Goal: Task Accomplishment & Management: Manage account settings

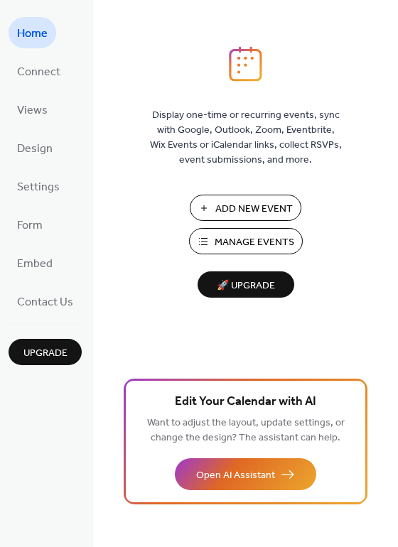
click at [241, 241] on span "Manage Events" at bounding box center [254, 242] width 80 height 15
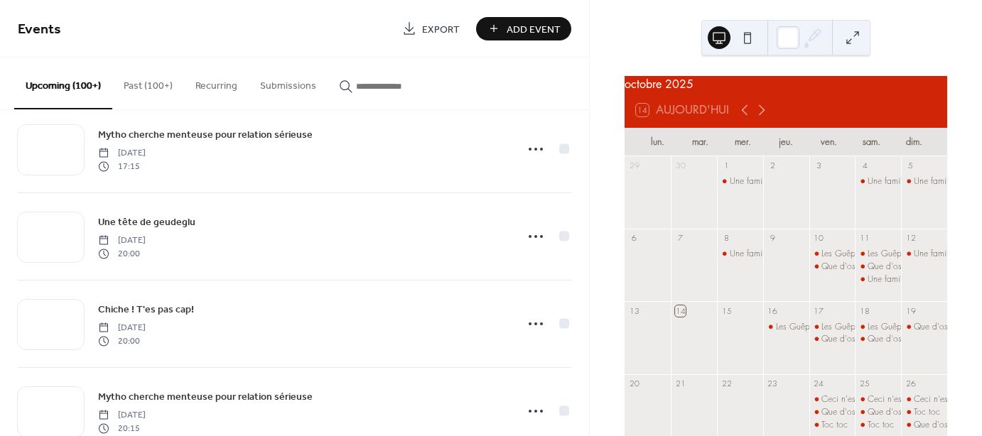
scroll to position [2565, 0]
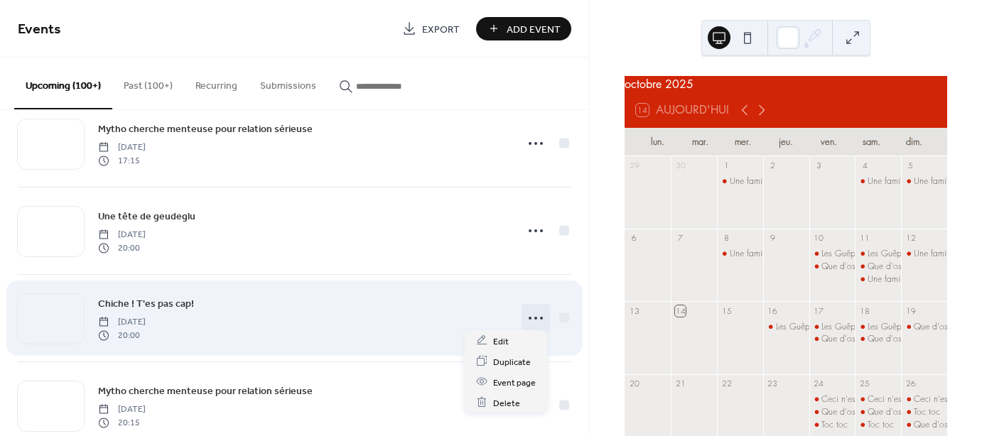
click at [528, 315] on icon at bounding box center [535, 318] width 23 height 23
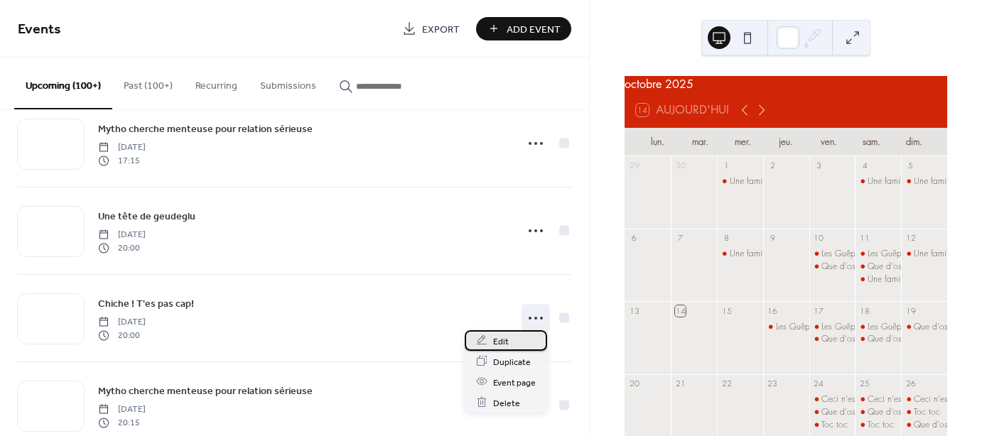
click at [498, 344] on span "Edit" at bounding box center [501, 341] width 16 height 15
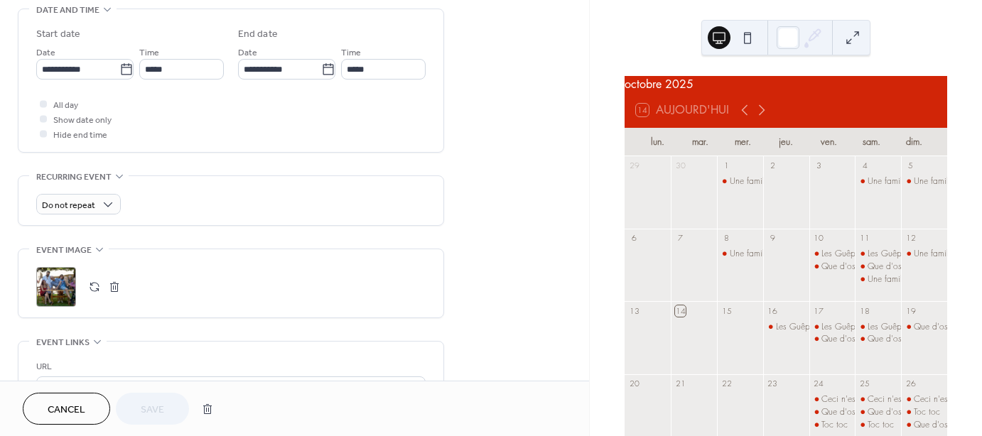
scroll to position [460, 0]
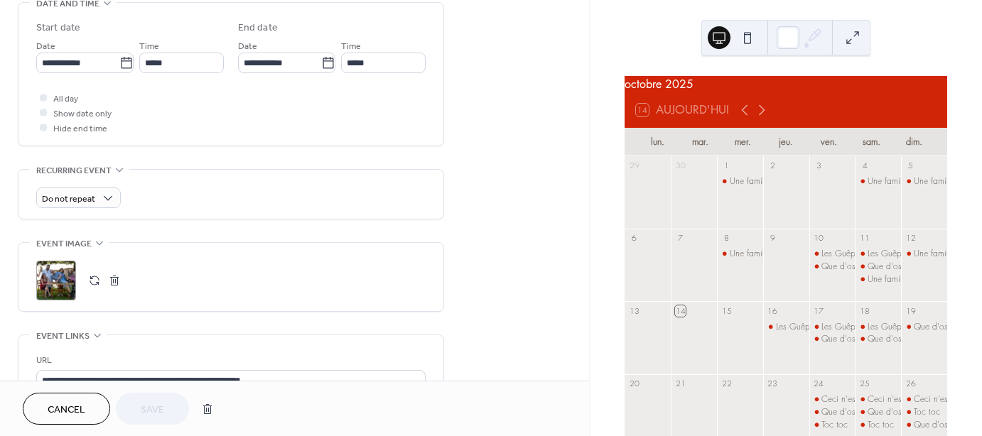
click at [49, 274] on div ";" at bounding box center [56, 281] width 40 height 40
click at [762, 116] on icon at bounding box center [762, 110] width 6 height 11
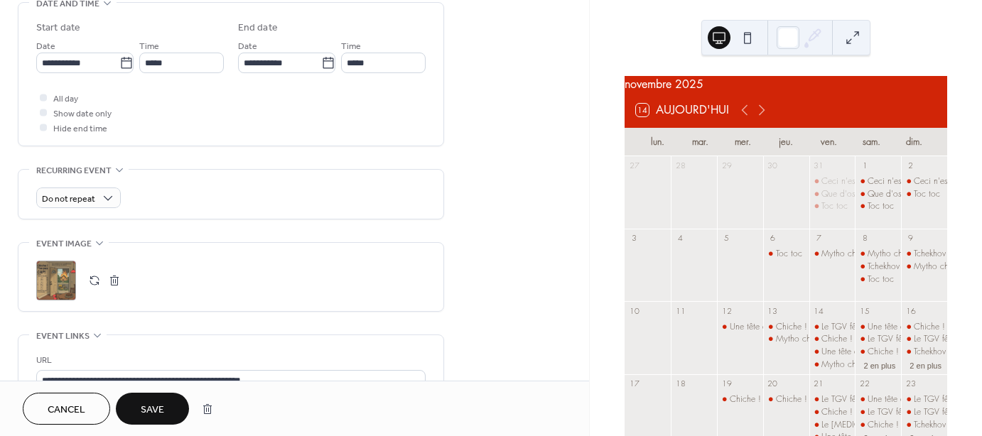
click at [148, 413] on span "Save" at bounding box center [152, 410] width 23 height 15
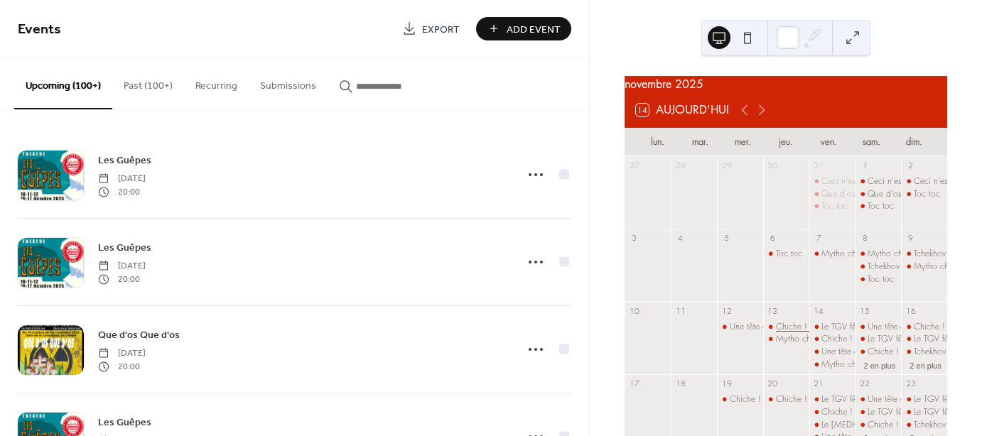
click at [785, 333] on div "Chiche ! T'es pas cap!" at bounding box center [818, 327] width 84 height 12
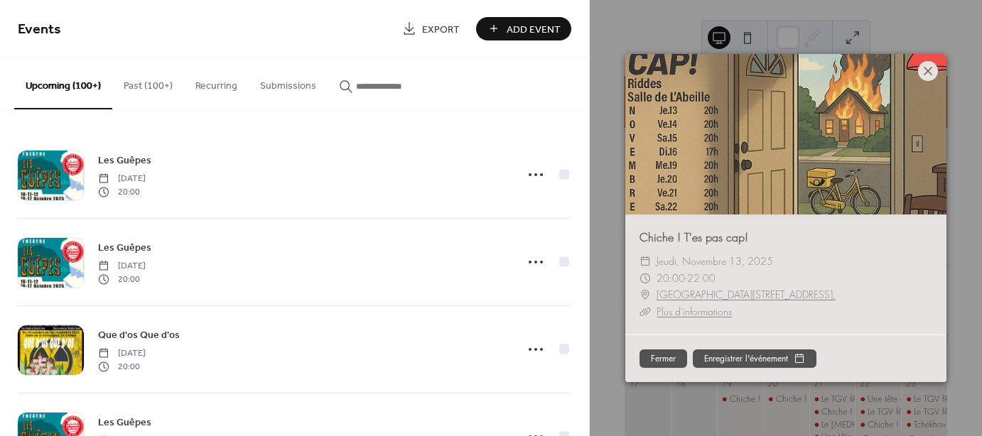
click at [927, 70] on icon at bounding box center [927, 71] width 9 height 9
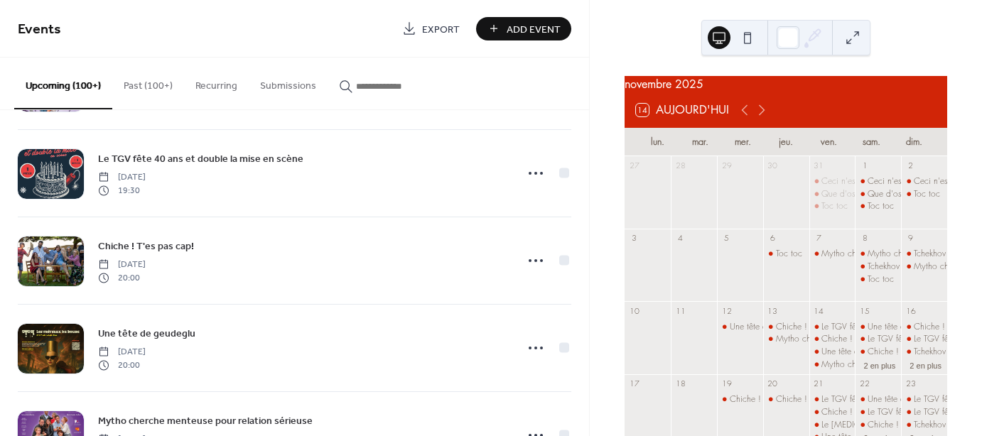
scroll to position [2891, 0]
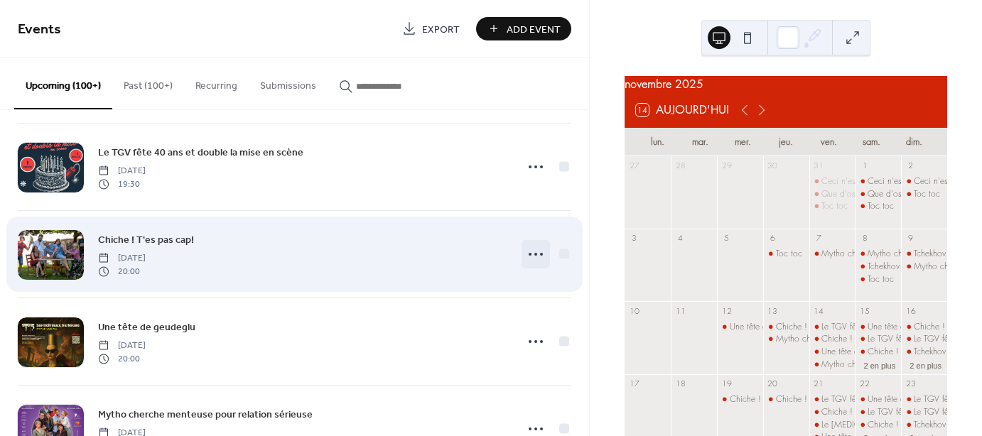
click at [530, 246] on icon at bounding box center [535, 254] width 23 height 23
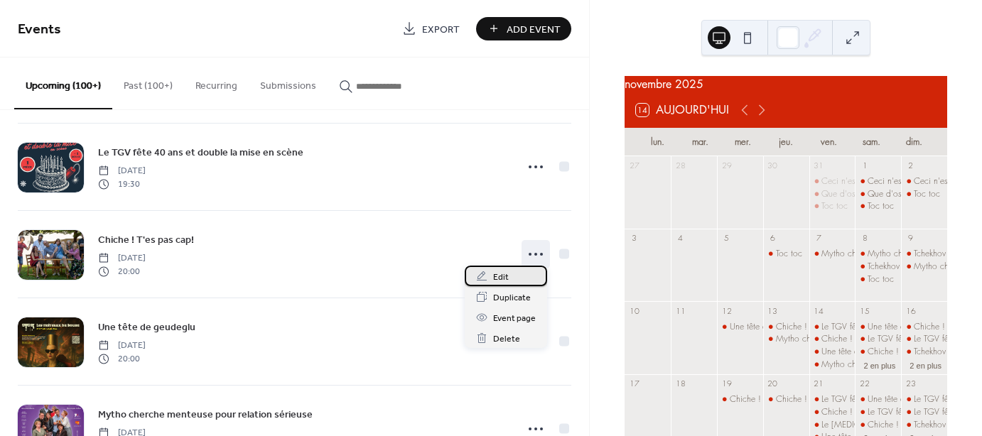
click at [503, 276] on span "Edit" at bounding box center [501, 277] width 16 height 15
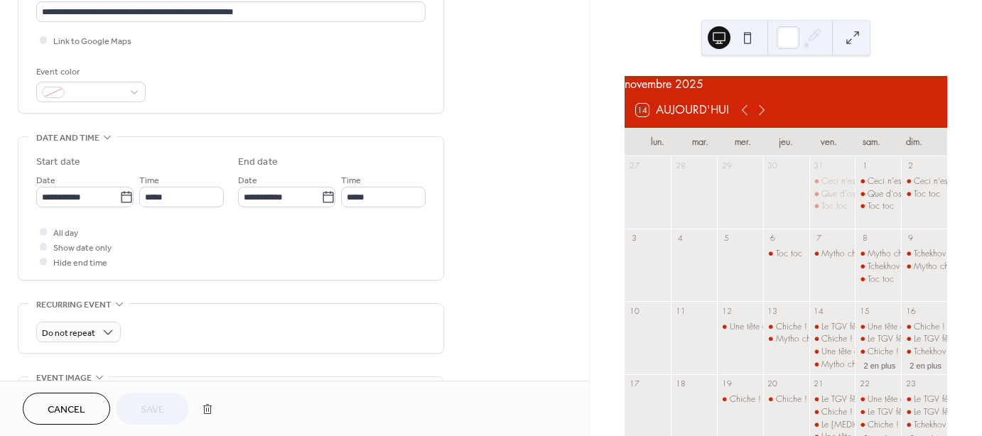
scroll to position [337, 0]
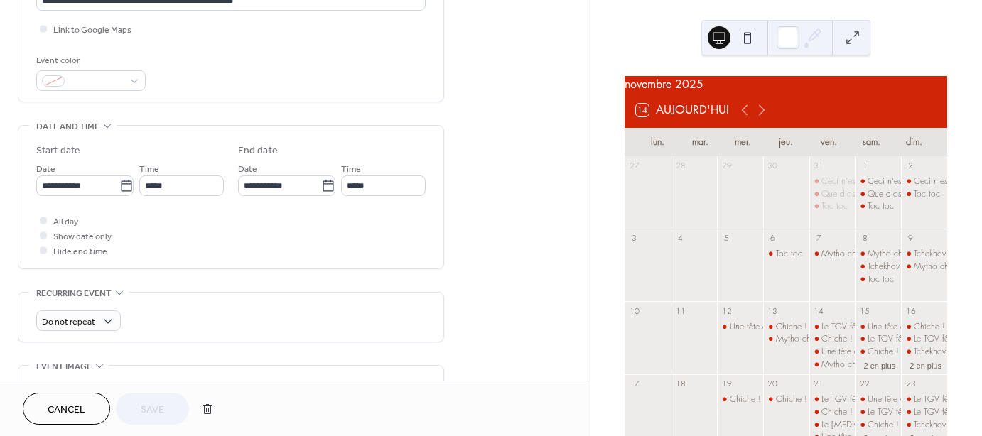
click at [561, 248] on div "**********" at bounding box center [294, 230] width 589 height 979
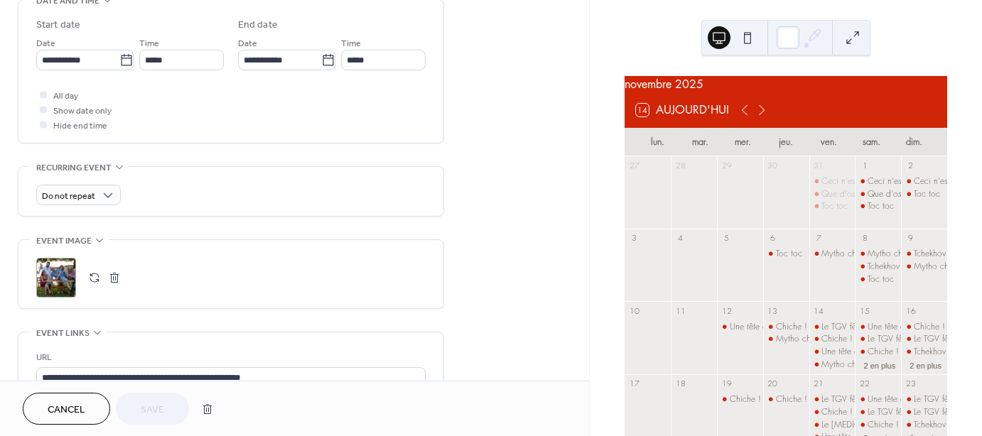
scroll to position [491, 0]
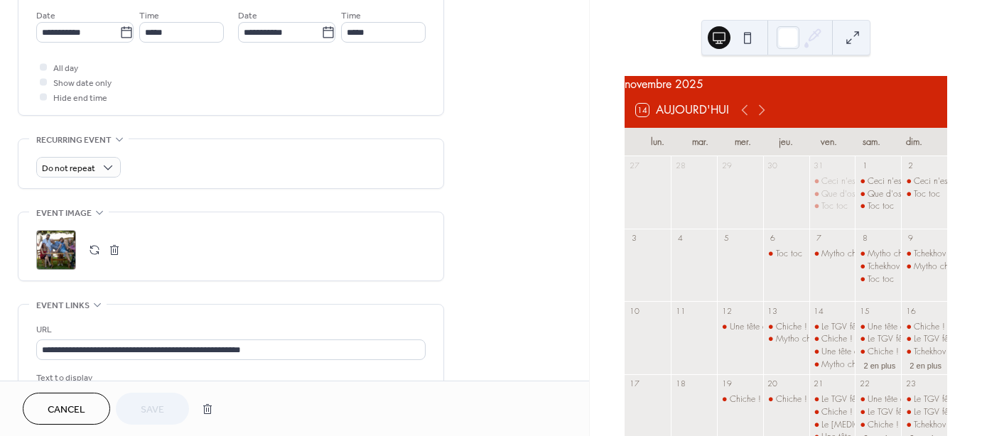
click at [60, 246] on div ";" at bounding box center [56, 250] width 40 height 40
click at [162, 403] on span "Save" at bounding box center [152, 410] width 23 height 15
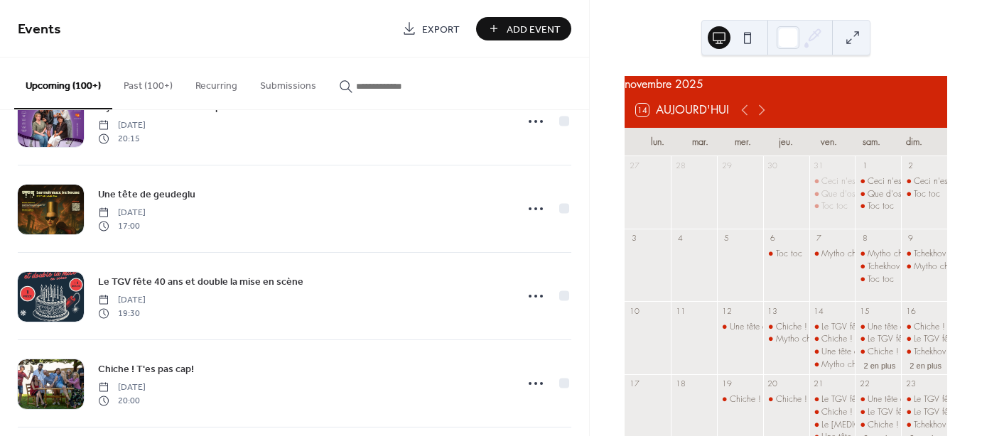
scroll to position [3316, 0]
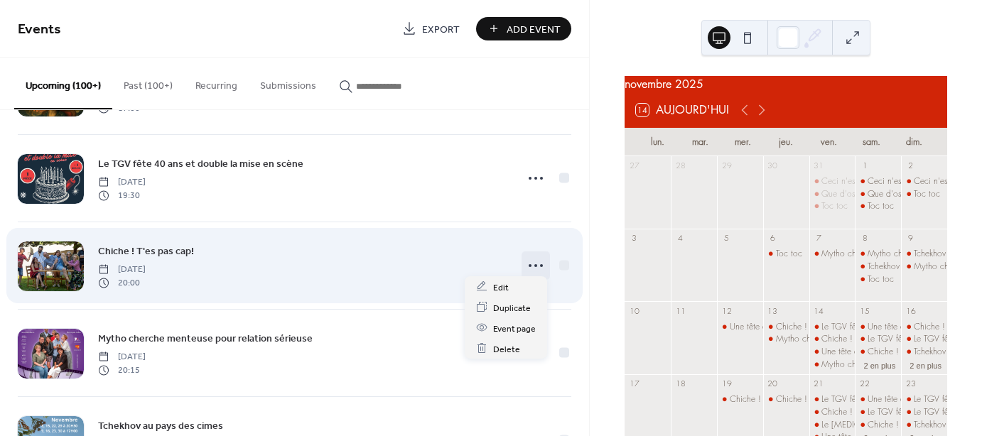
click at [530, 259] on icon at bounding box center [535, 265] width 23 height 23
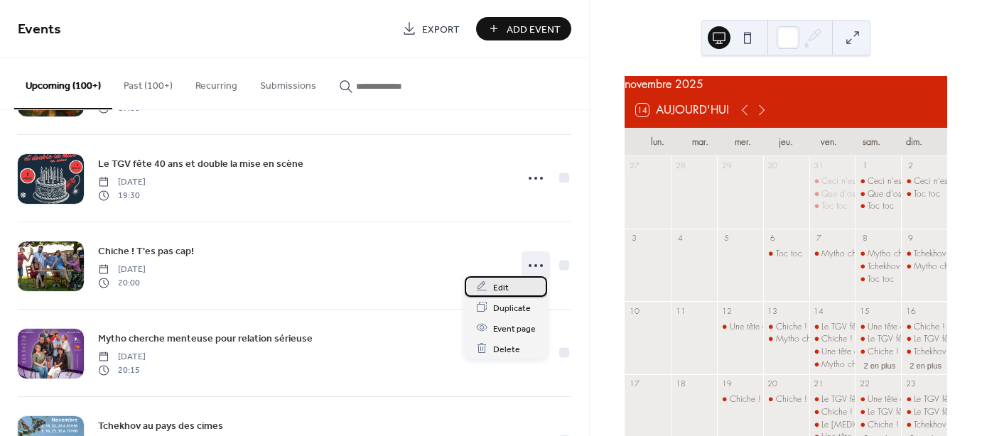
click at [499, 289] on span "Edit" at bounding box center [501, 287] width 16 height 15
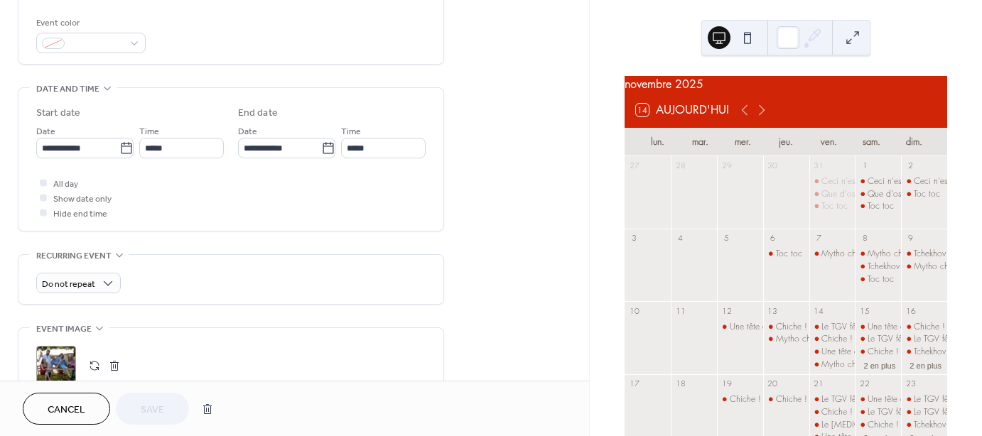
scroll to position [396, 0]
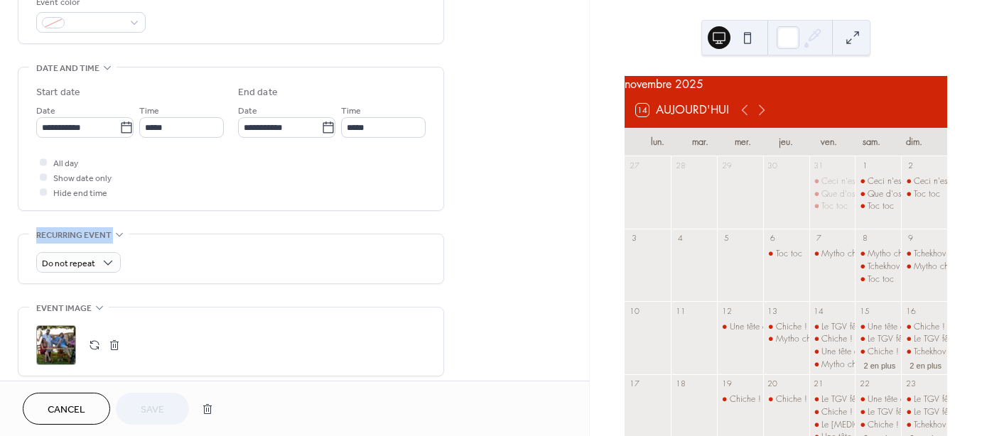
drag, startPoint x: 572, startPoint y: 214, endPoint x: 568, endPoint y: 234, distance: 20.2
click at [568, 234] on div "**********" at bounding box center [294, 172] width 589 height 979
click at [45, 341] on div ";" at bounding box center [56, 345] width 40 height 40
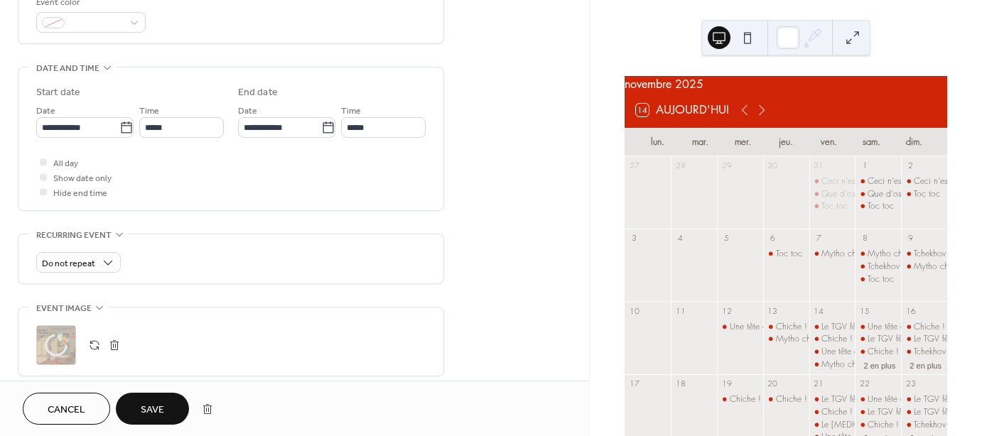
click at [229, 418] on div "Cancel Save" at bounding box center [294, 409] width 543 height 32
click at [163, 406] on span "Save" at bounding box center [152, 410] width 23 height 15
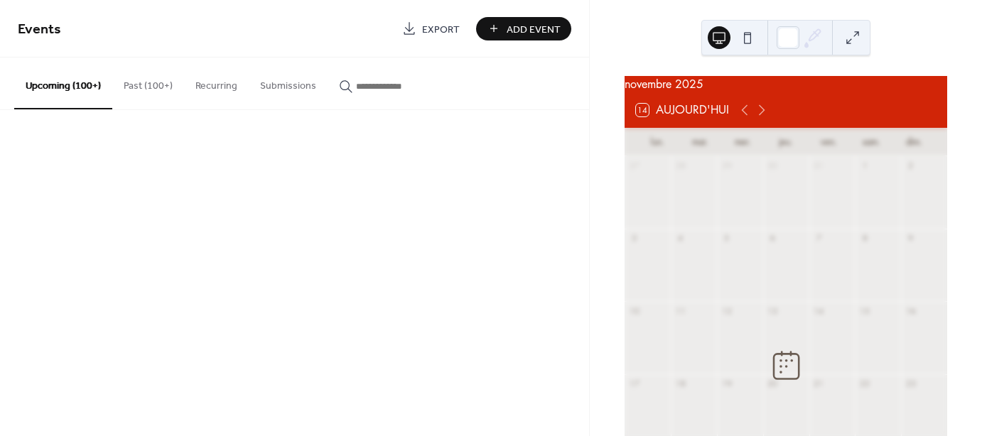
drag, startPoint x: 165, startPoint y: 405, endPoint x: 590, endPoint y: 312, distance: 434.8
click at [590, 312] on div "Events Export Add Event Upcoming (100+) Past (100+) Recurring Submissions Cance…" at bounding box center [491, 218] width 982 height 436
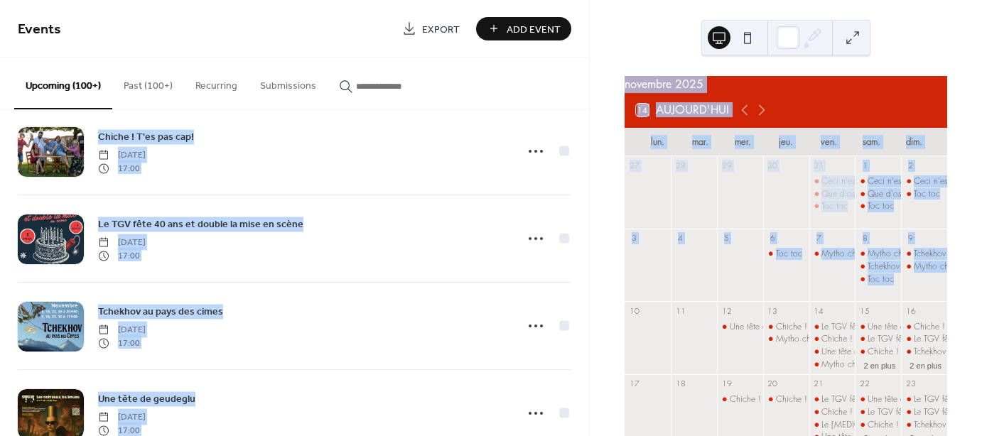
scroll to position [3677, 0]
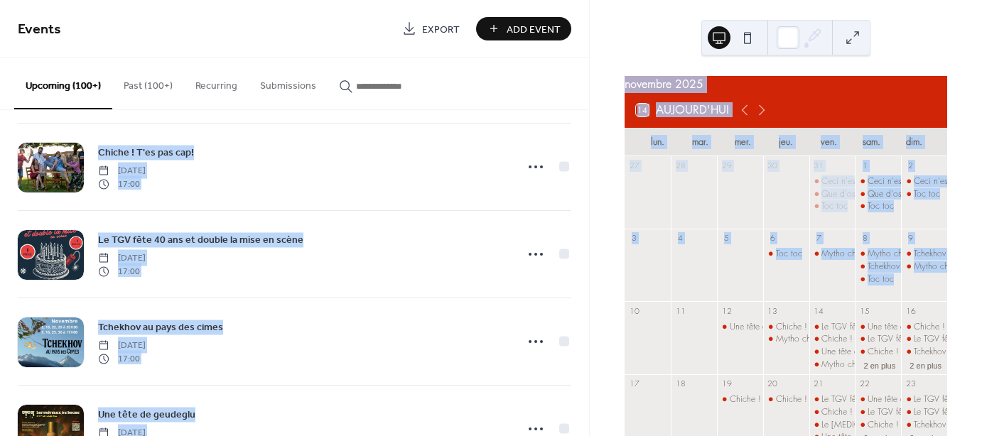
click at [580, 397] on div "Les Guêpes [DATE] 20:00 Les Guêpes [DATE] 20:00 Que d'os Que d'os [DATE] 20:00 …" at bounding box center [294, 273] width 589 height 326
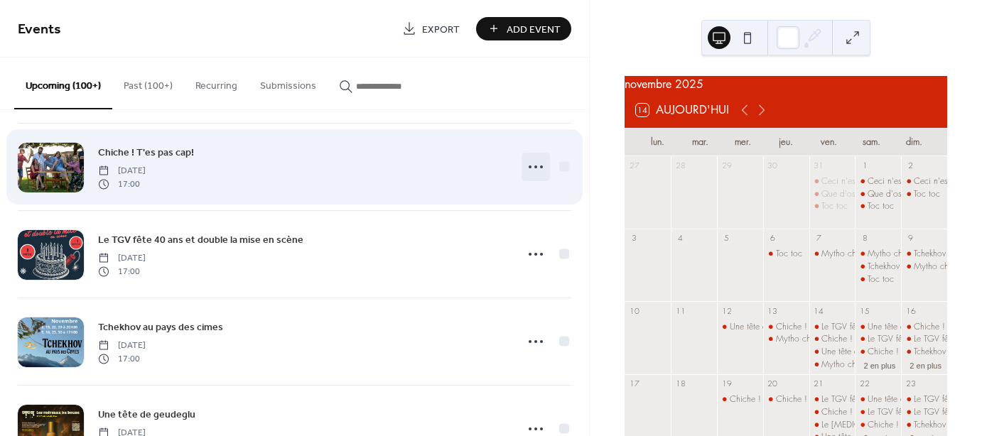
click at [527, 163] on icon at bounding box center [535, 167] width 23 height 23
click at [530, 158] on icon at bounding box center [535, 167] width 23 height 23
click at [500, 188] on div "Chiche ! T'es pas cap! [DATE] 17:00" at bounding box center [294, 167] width 553 height 87
click at [530, 156] on icon at bounding box center [535, 167] width 23 height 23
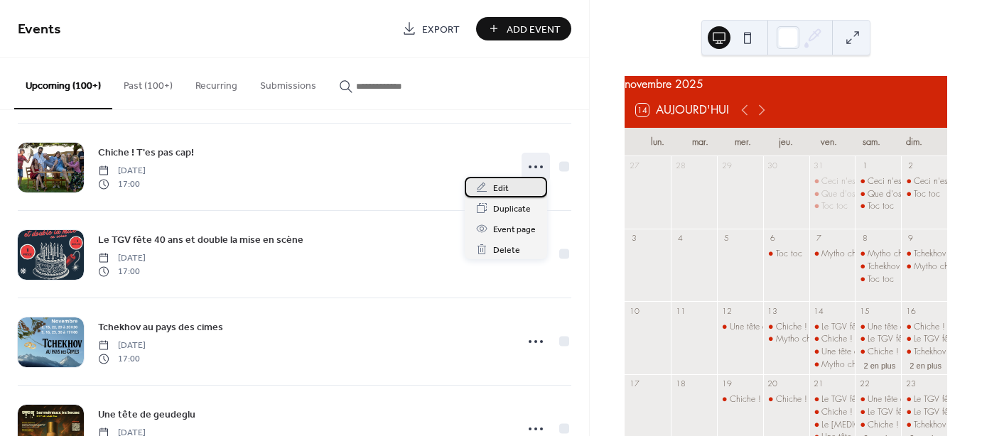
click at [503, 187] on span "Edit" at bounding box center [501, 188] width 16 height 15
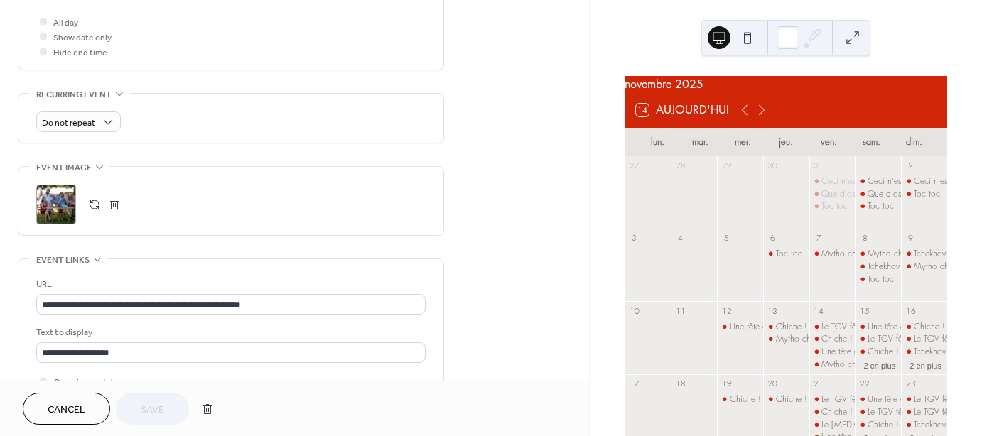
scroll to position [538, 0]
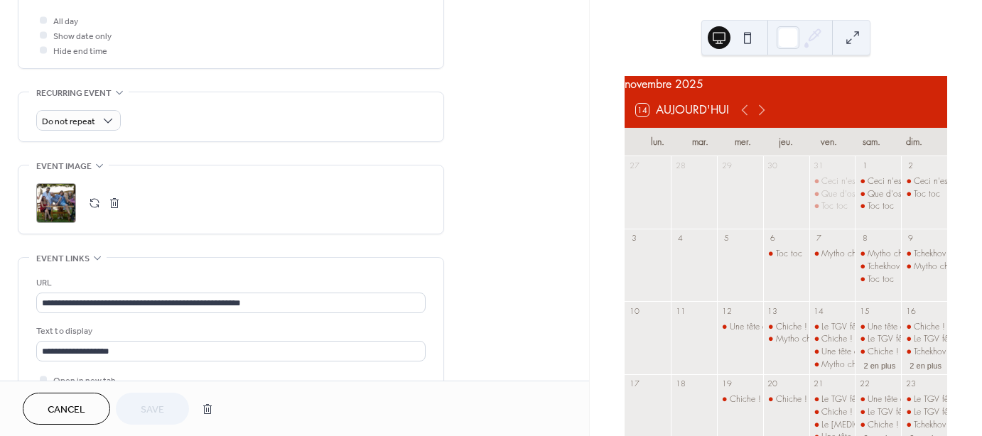
click at [49, 199] on div ";" at bounding box center [56, 203] width 40 height 40
click at [159, 411] on span "Save" at bounding box center [152, 410] width 23 height 15
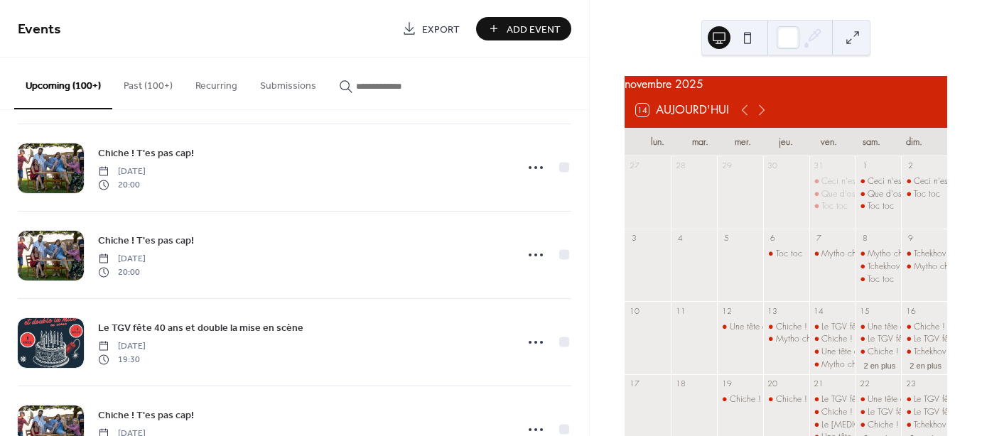
scroll to position [4048, 0]
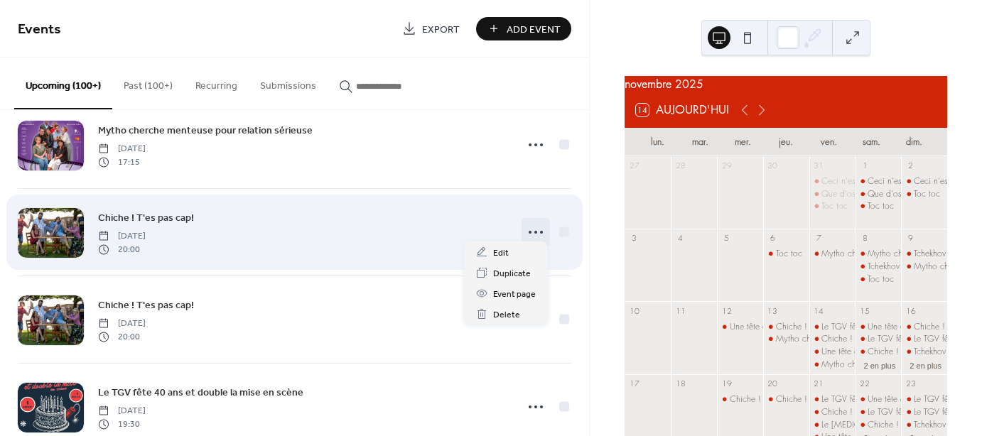
click at [531, 229] on icon at bounding box center [535, 232] width 23 height 23
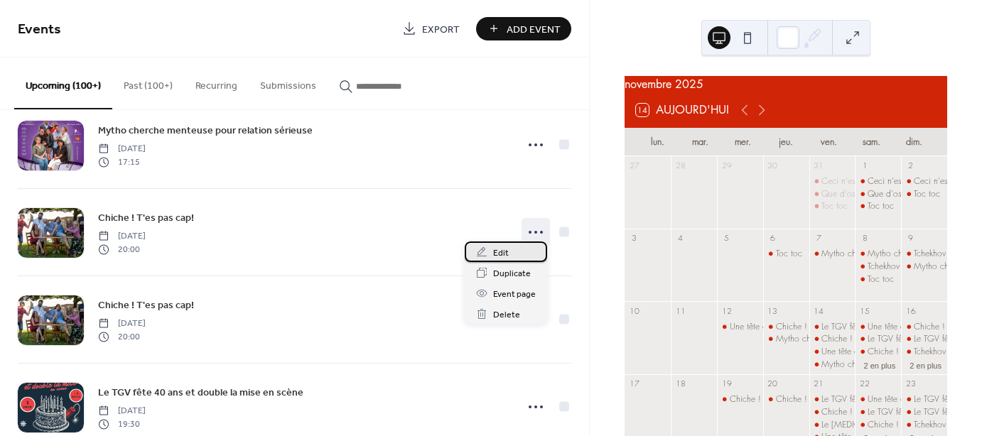
click at [499, 251] on span "Edit" at bounding box center [501, 253] width 16 height 15
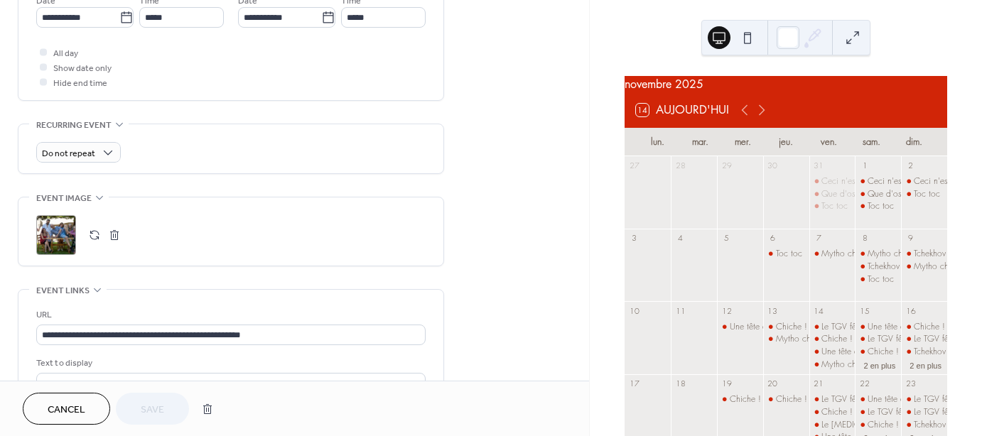
scroll to position [508, 0]
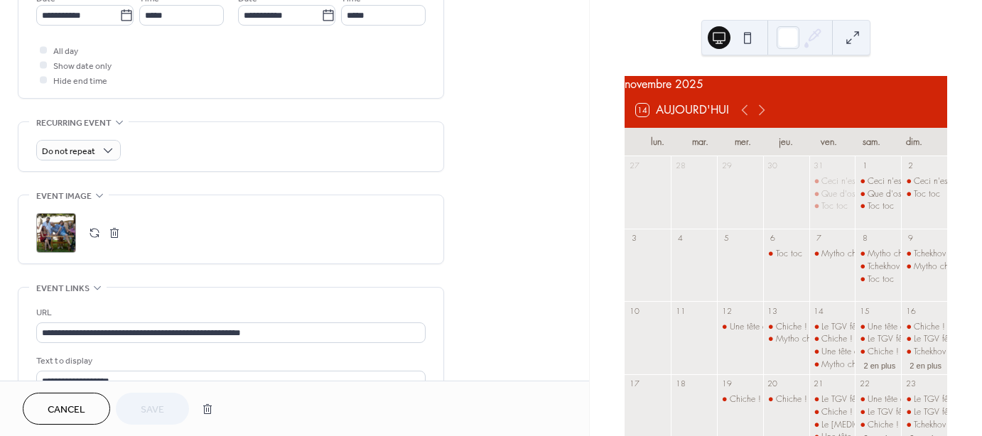
click at [63, 219] on div ";" at bounding box center [56, 233] width 40 height 40
click at [156, 414] on span "Save" at bounding box center [152, 410] width 23 height 15
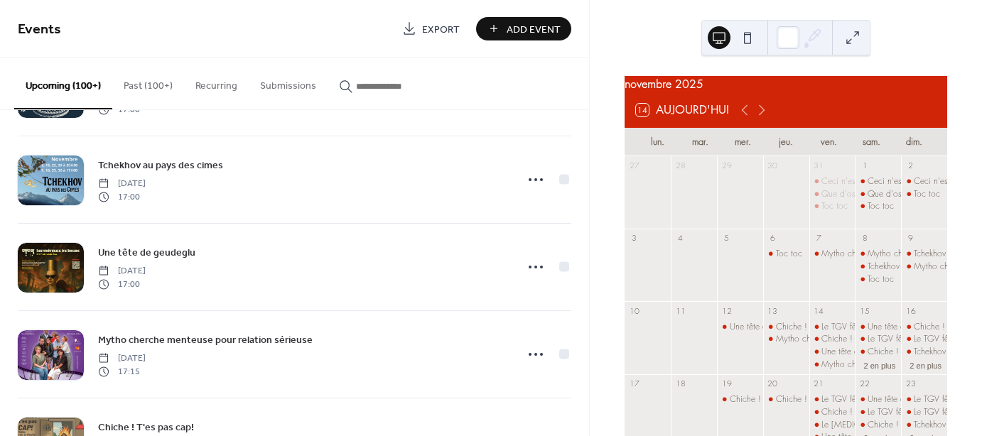
scroll to position [4077, 0]
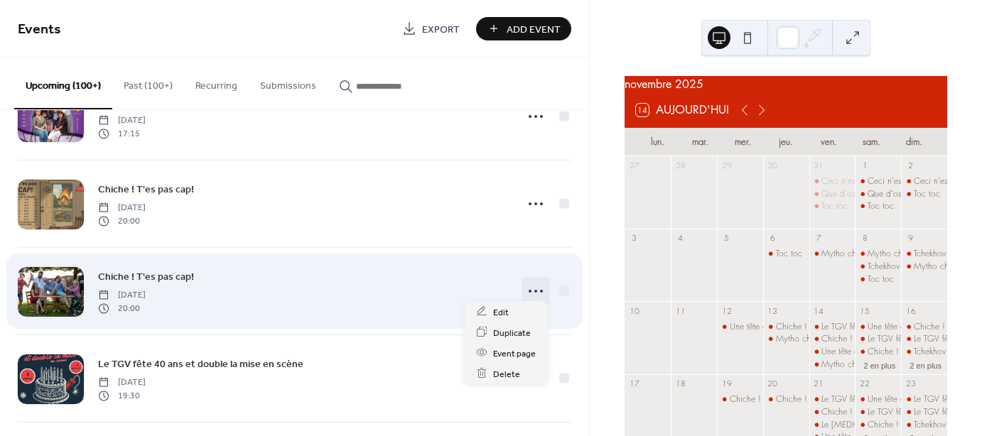
click at [531, 286] on icon at bounding box center [535, 291] width 23 height 23
click at [530, 286] on icon at bounding box center [535, 291] width 23 height 23
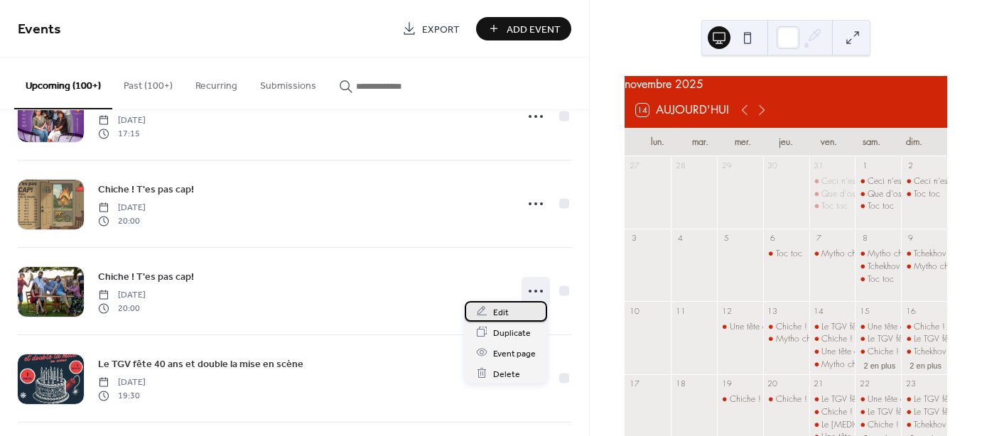
click at [500, 312] on span "Edit" at bounding box center [501, 312] width 16 height 15
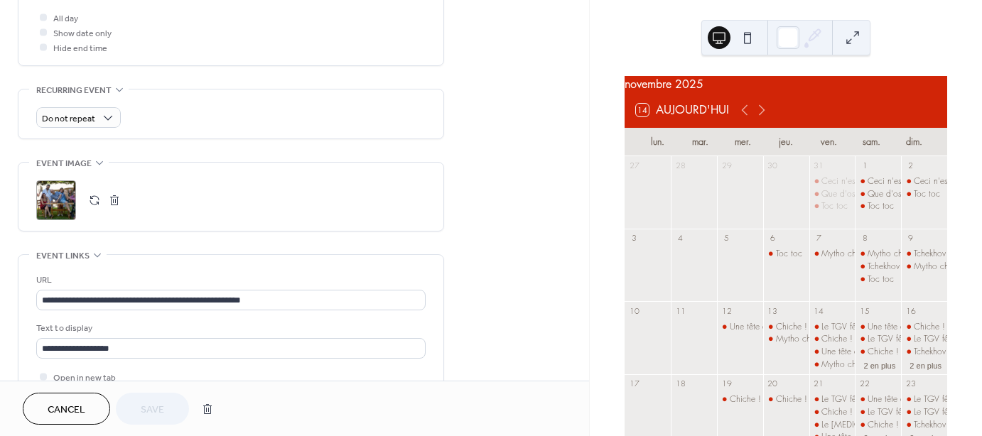
scroll to position [543, 0]
click at [57, 198] on div ";" at bounding box center [56, 198] width 40 height 40
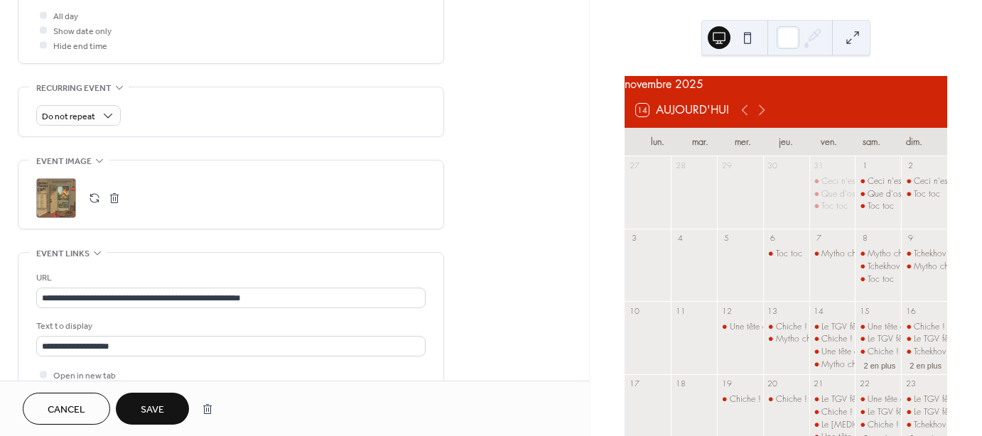
click at [142, 406] on span "Save" at bounding box center [152, 410] width 23 height 15
click at [142, 406] on div "Cancel Save" at bounding box center [121, 409] width 197 height 32
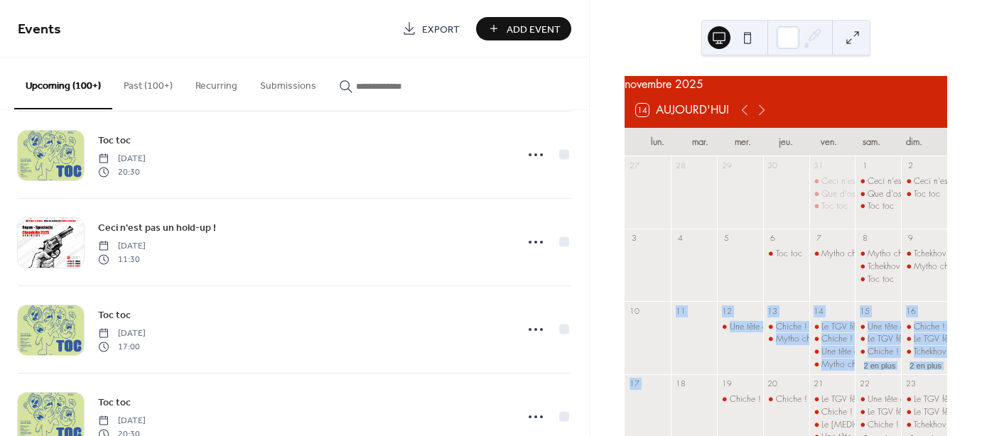
scroll to position [37, 0]
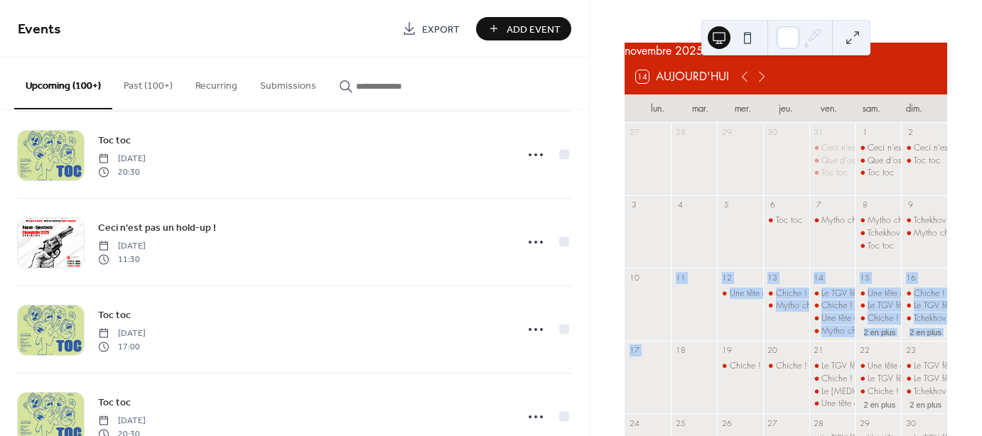
drag, startPoint x: 590, startPoint y: 353, endPoint x: 589, endPoint y: 425, distance: 72.4
click at [590, 425] on div "novembre 2025 14 Aujourd'hui lun. mar. mer. jeu. ven. [PERSON_NAME]. dim. 27 28…" at bounding box center [786, 218] width 392 height 436
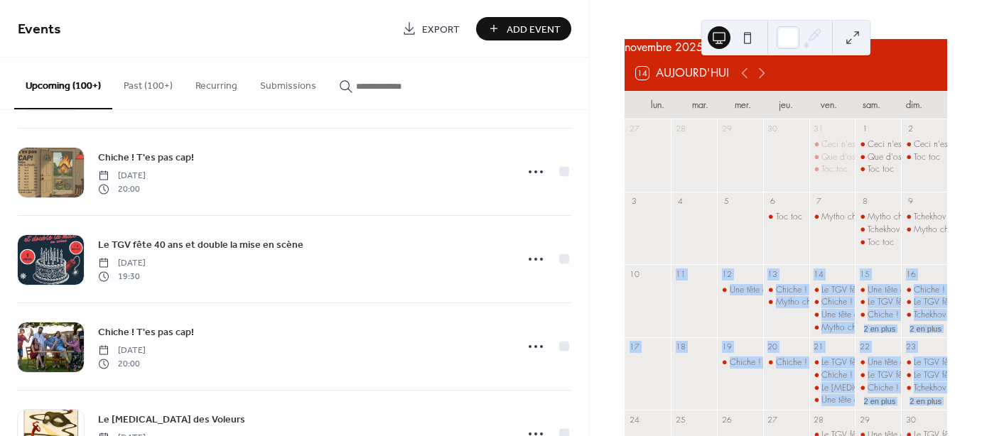
scroll to position [4205, 0]
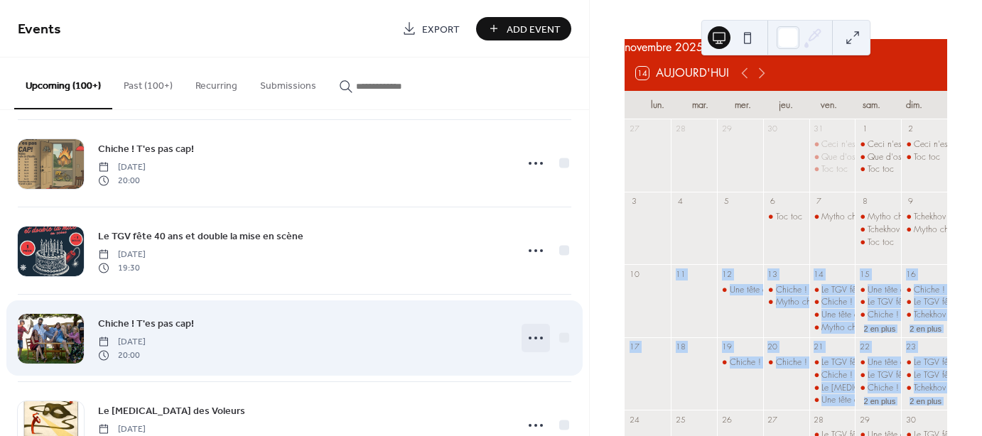
click at [534, 337] on circle at bounding box center [535, 338] width 3 height 3
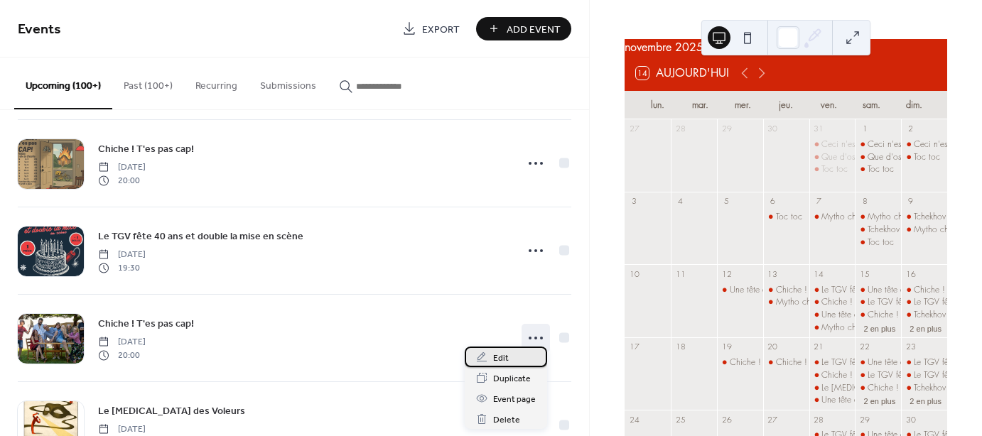
click at [500, 356] on span "Edit" at bounding box center [501, 358] width 16 height 15
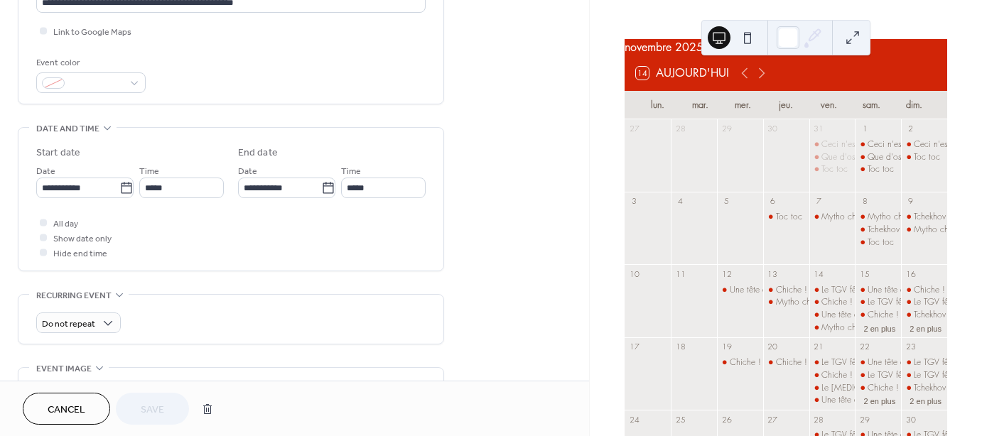
scroll to position [463, 0]
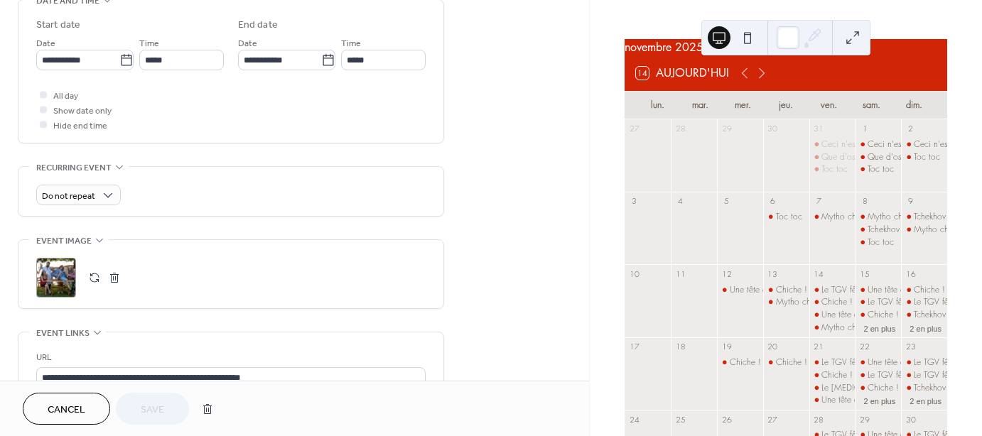
click at [58, 273] on div ";" at bounding box center [56, 278] width 40 height 40
click at [159, 403] on span "Save" at bounding box center [152, 410] width 23 height 15
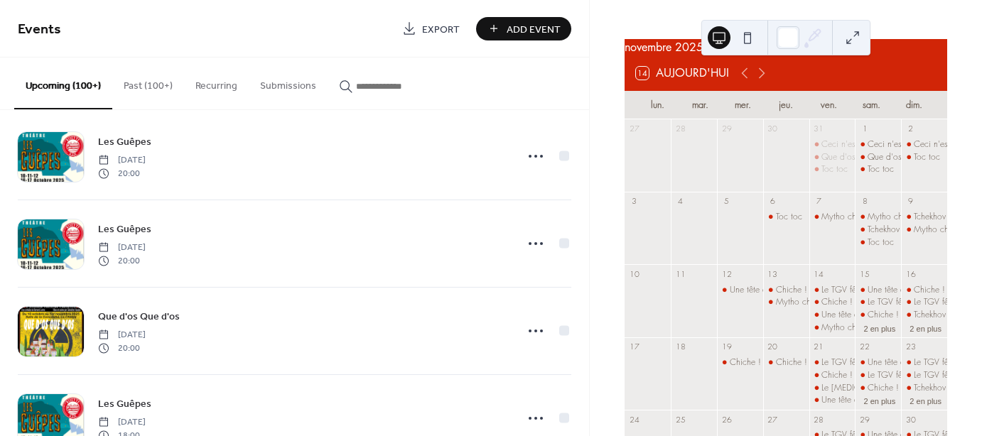
scroll to position [411, 0]
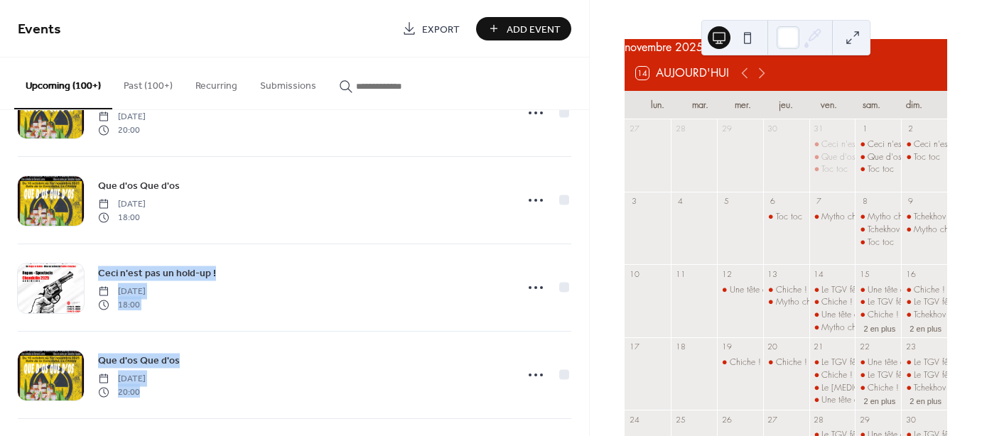
drag, startPoint x: 581, startPoint y: 188, endPoint x: 577, endPoint y: 333, distance: 144.9
click at [577, 333] on div "Les Guêpes [DATE] 20:00 Les Guêpes [DATE] 20:00 Que d'os Que d'os [DATE] 20:00 …" at bounding box center [294, 273] width 589 height 326
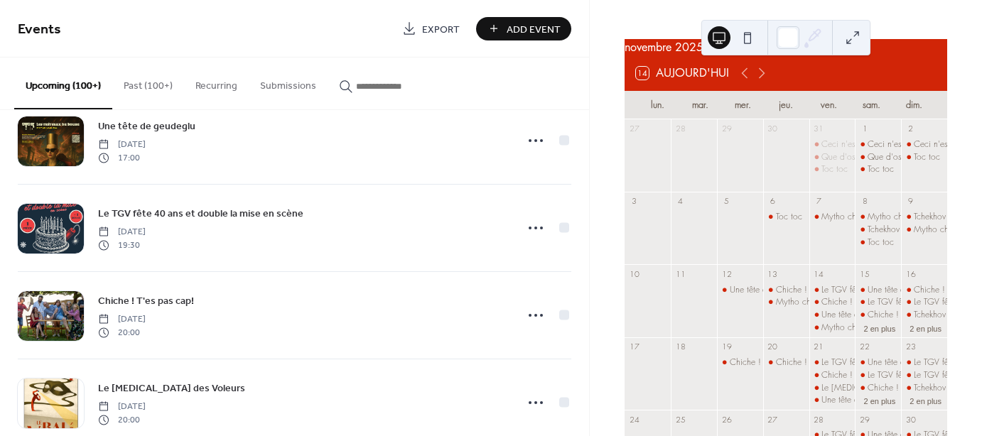
scroll to position [4673, 0]
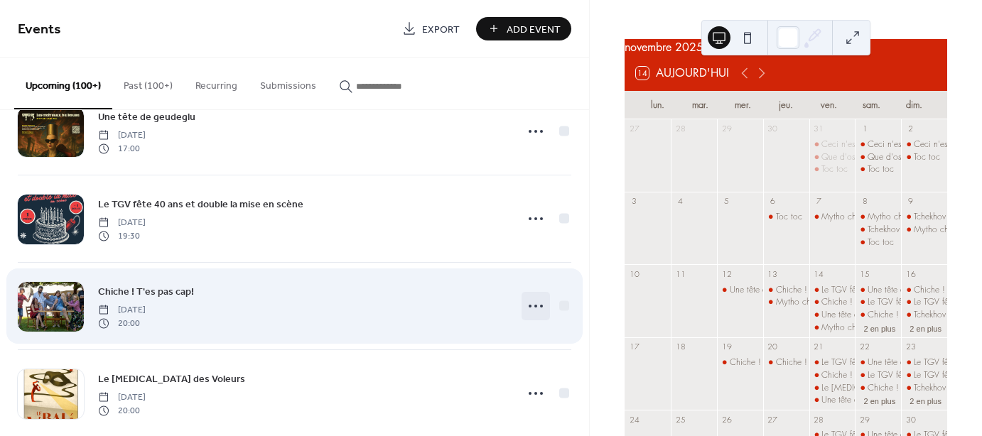
click at [531, 300] on icon at bounding box center [535, 306] width 23 height 23
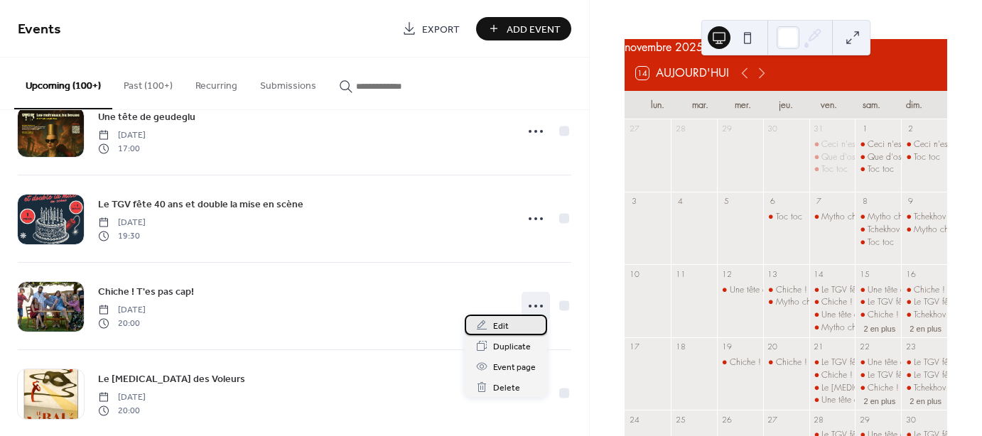
click at [499, 326] on span "Edit" at bounding box center [501, 326] width 16 height 15
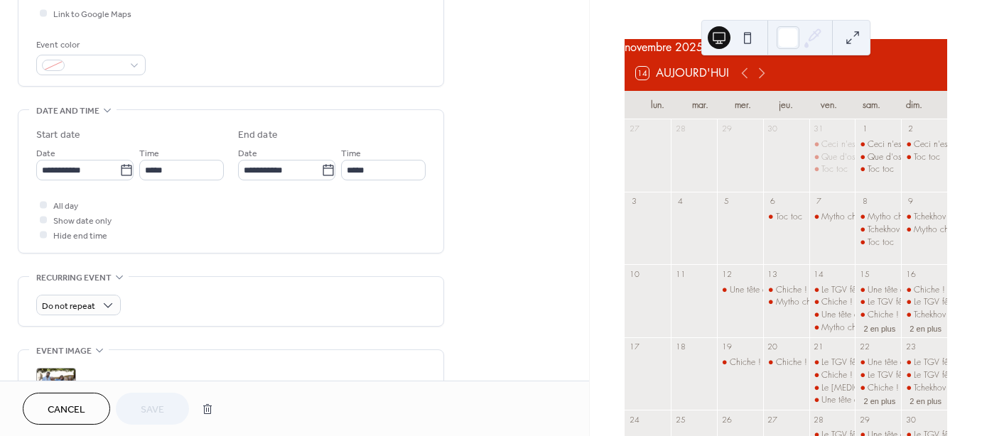
scroll to position [357, 0]
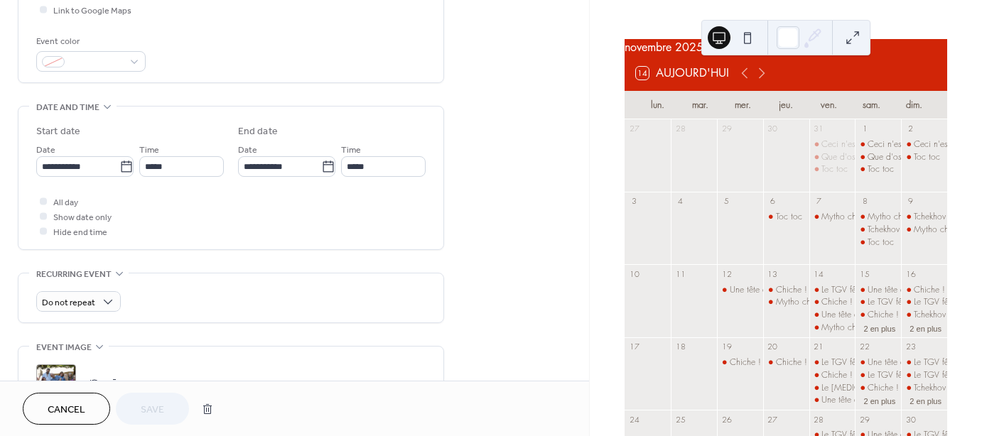
click at [57, 369] on div ";" at bounding box center [56, 384] width 40 height 40
click at [170, 409] on button "Save" at bounding box center [152, 409] width 73 height 32
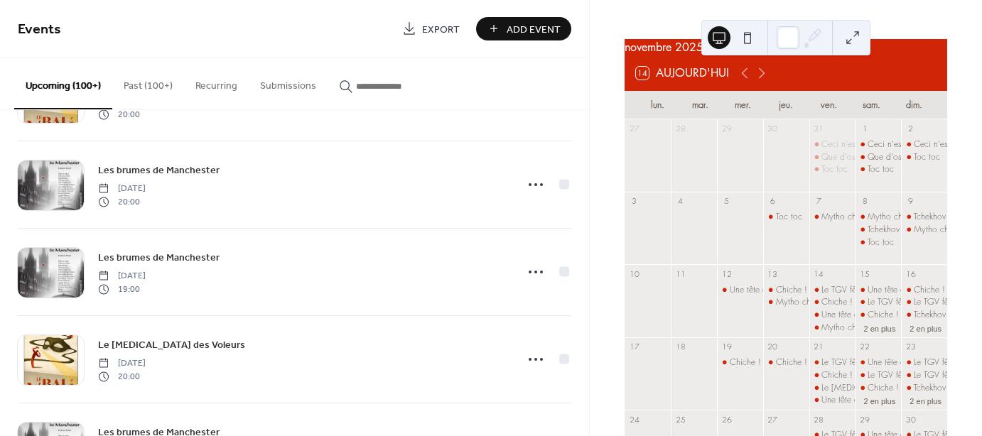
scroll to position [6106, 0]
